Goal: Task Accomplishment & Management: Manage account settings

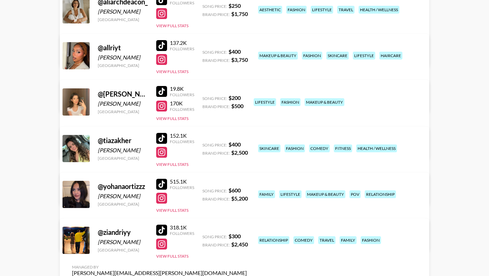
scroll to position [110, 0]
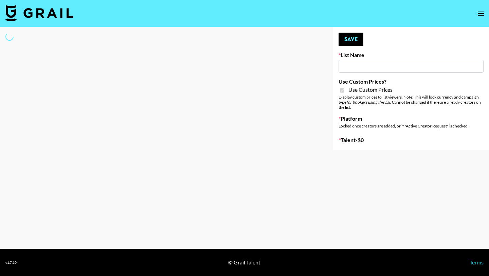
type input "Ladder ([DATE]) IG"
checkbox input "true"
select select "Song"
